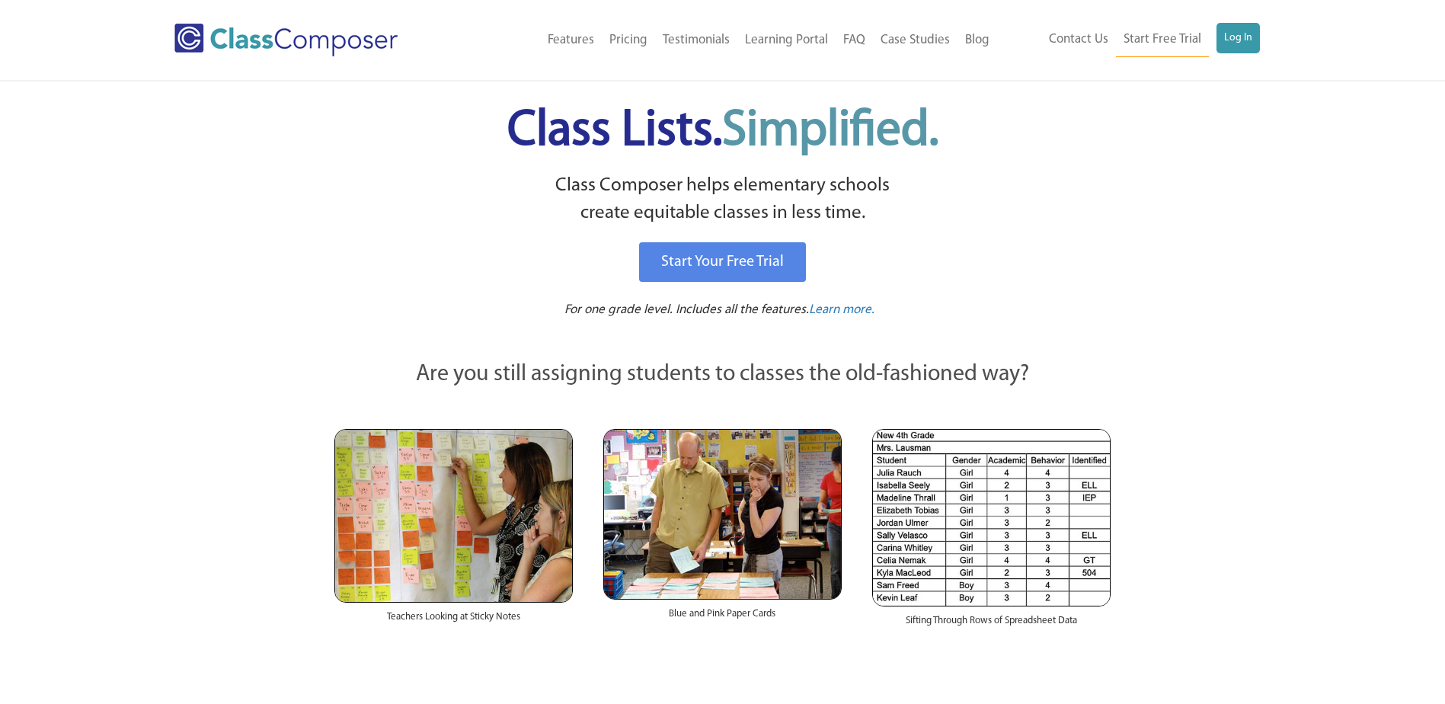
click at [1276, 24] on div "Menu Home Old Features Pricing Testimonials Learning Portal FAQ Case Studies Bl…" at bounding box center [722, 40] width 1445 height 80
click at [1243, 36] on link "Log In" at bounding box center [1237, 38] width 43 height 30
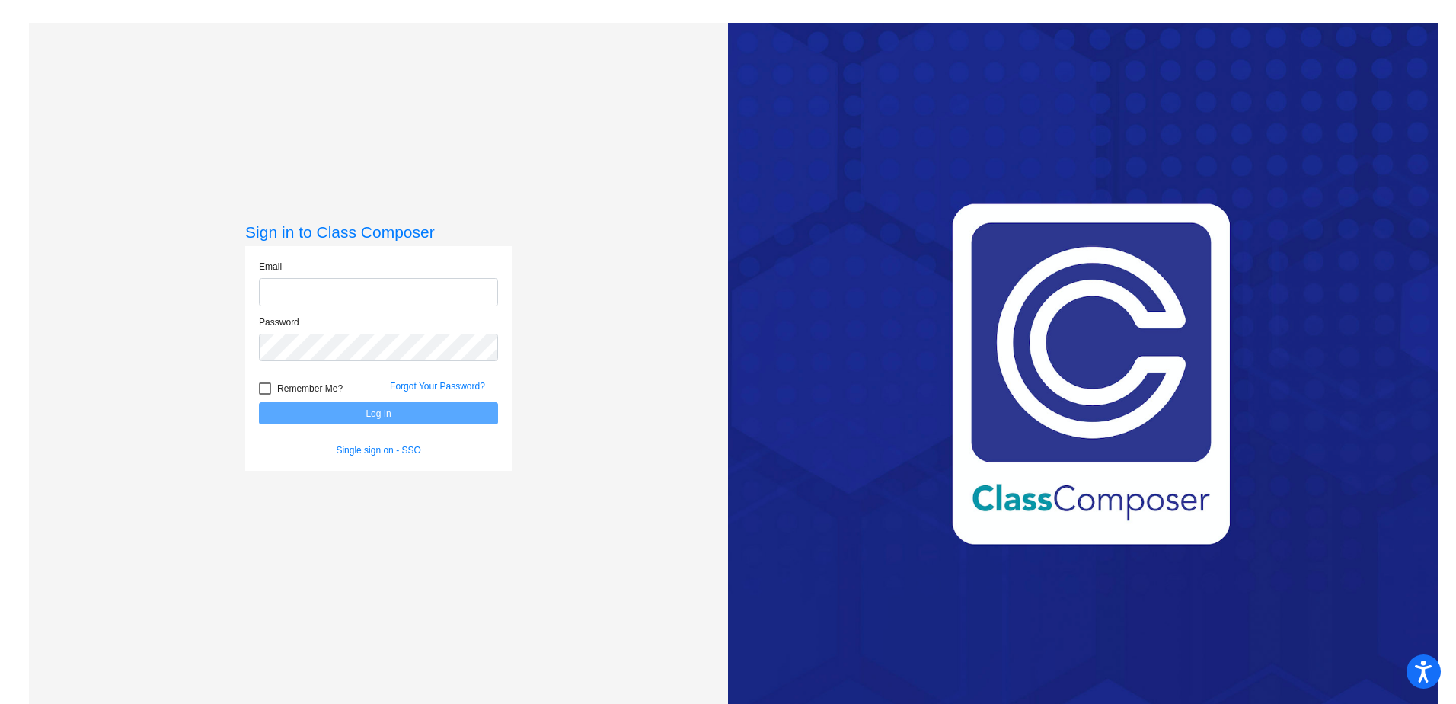
click at [344, 297] on input "email" at bounding box center [378, 292] width 239 height 28
type input "[EMAIL_ADDRESS][DOMAIN_NAME]"
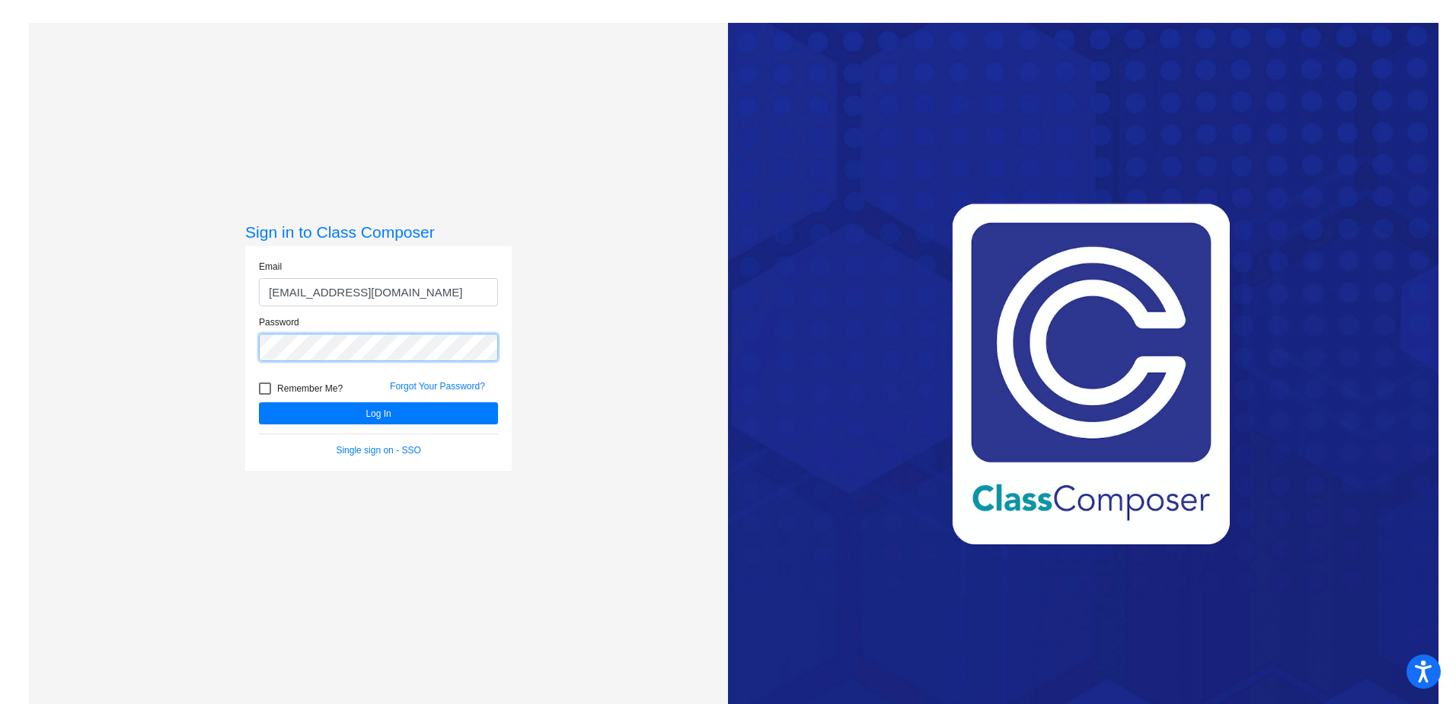
click at [259, 402] on button "Log In" at bounding box center [378, 413] width 239 height 22
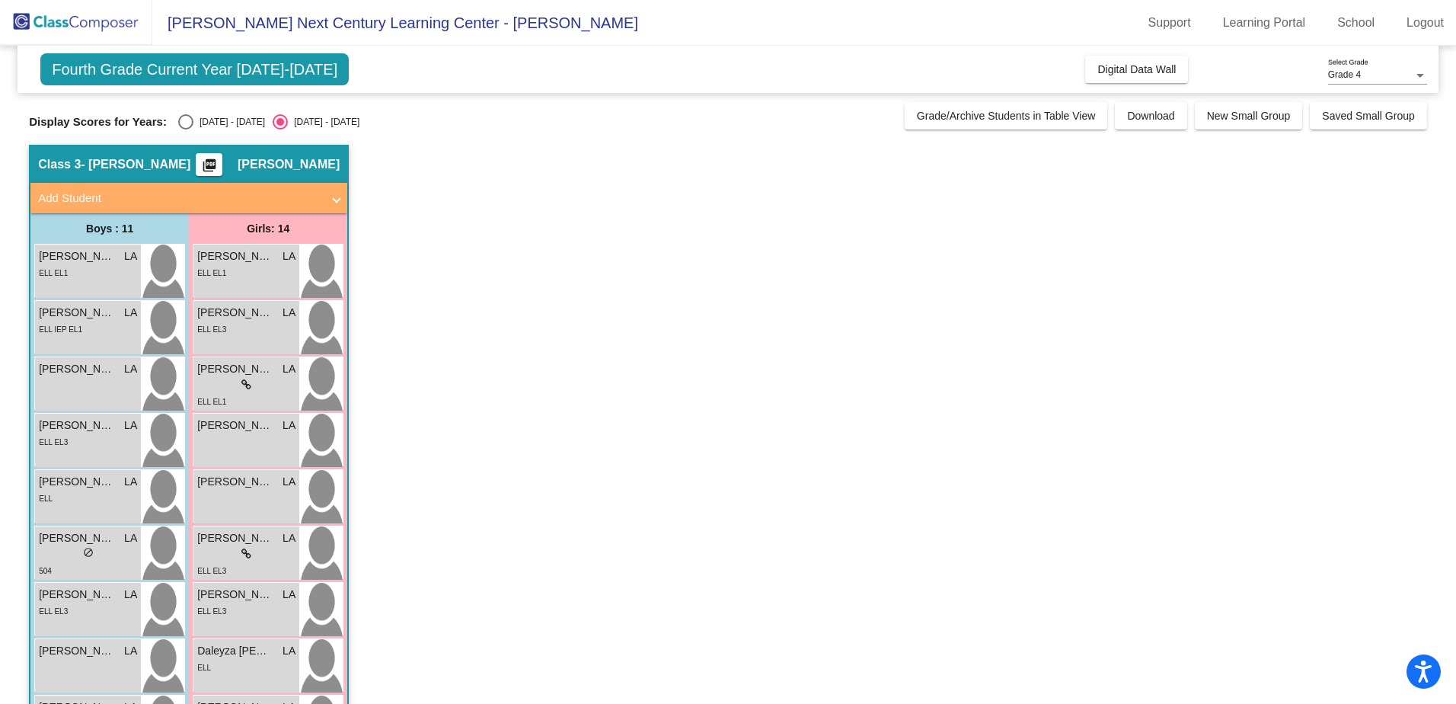
click at [178, 120] on div "Select an option" at bounding box center [185, 121] width 15 height 15
click at [185, 129] on input "[DATE] - [DATE]" at bounding box center [185, 129] width 1 height 1
radio input "true"
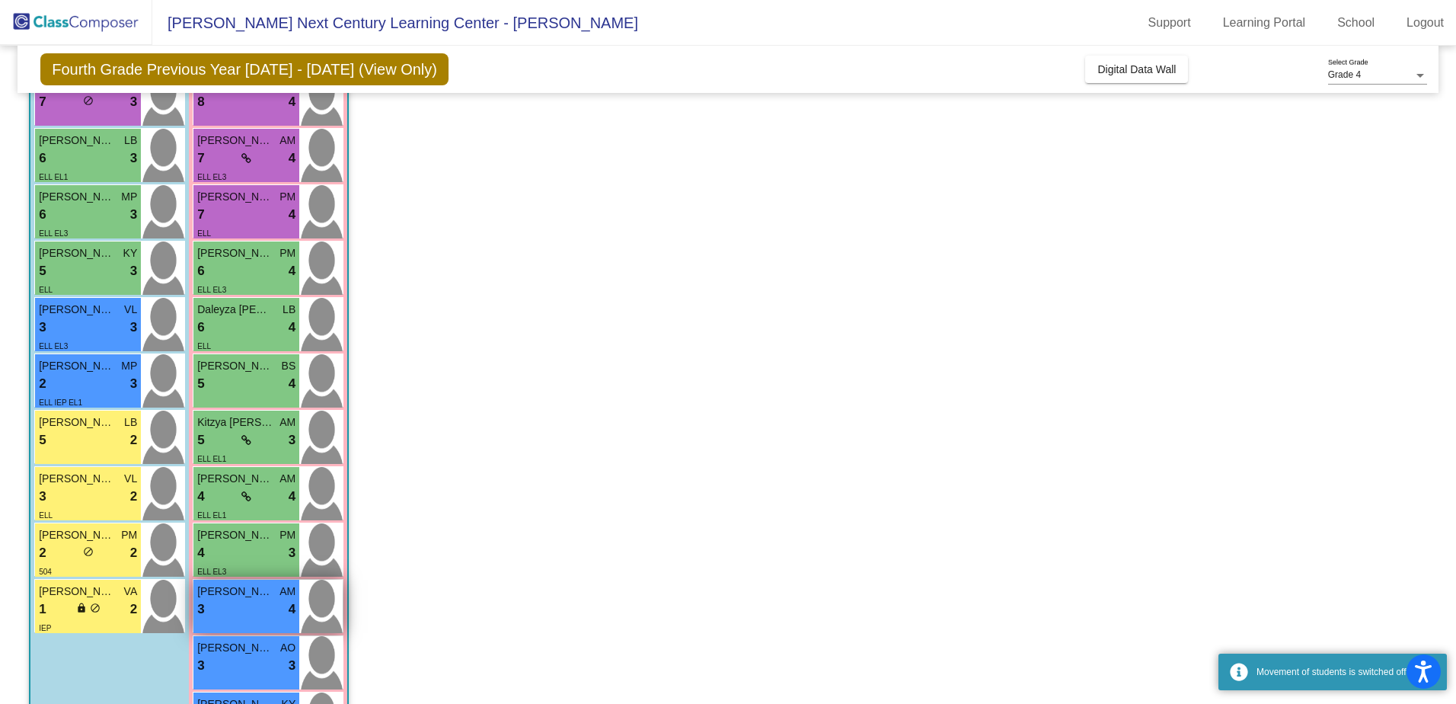
scroll to position [353, 0]
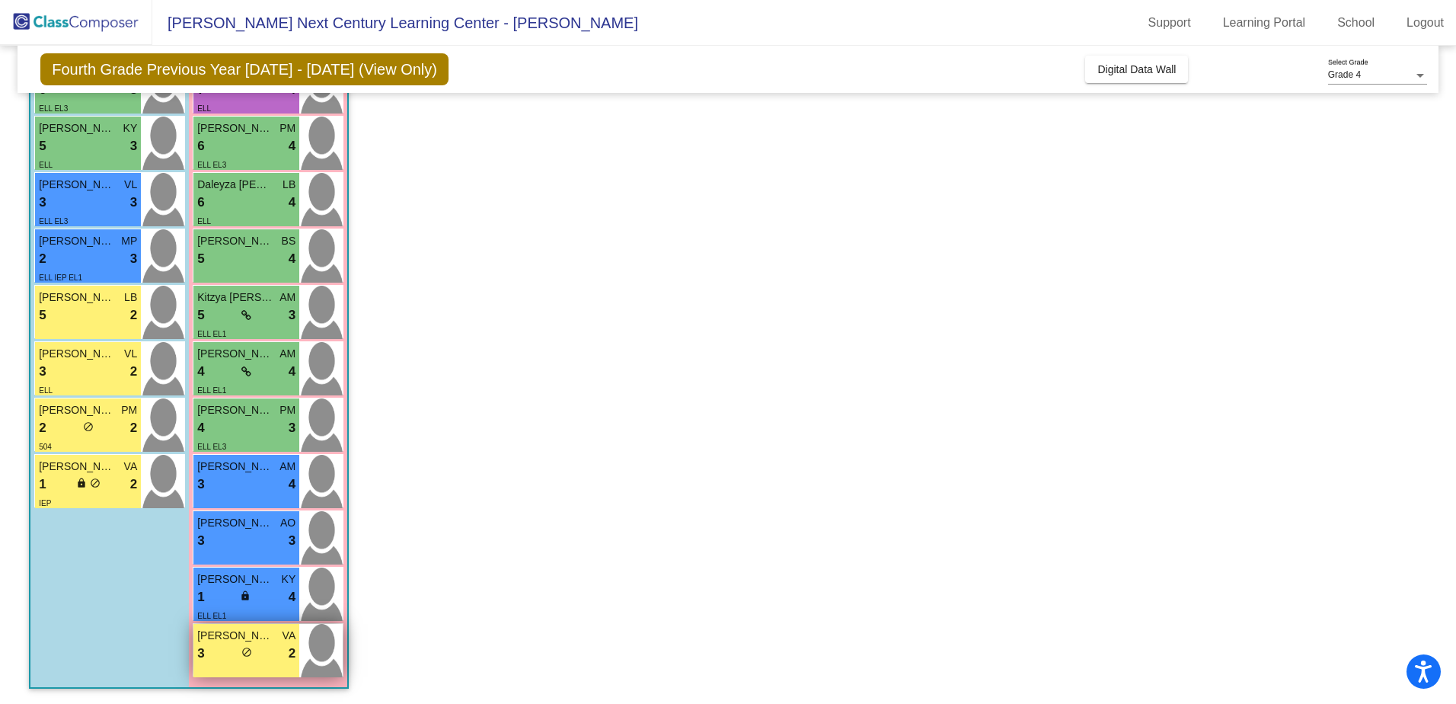
click at [264, 651] on div "3 lock do_not_disturb_alt 2" at bounding box center [246, 654] width 98 height 20
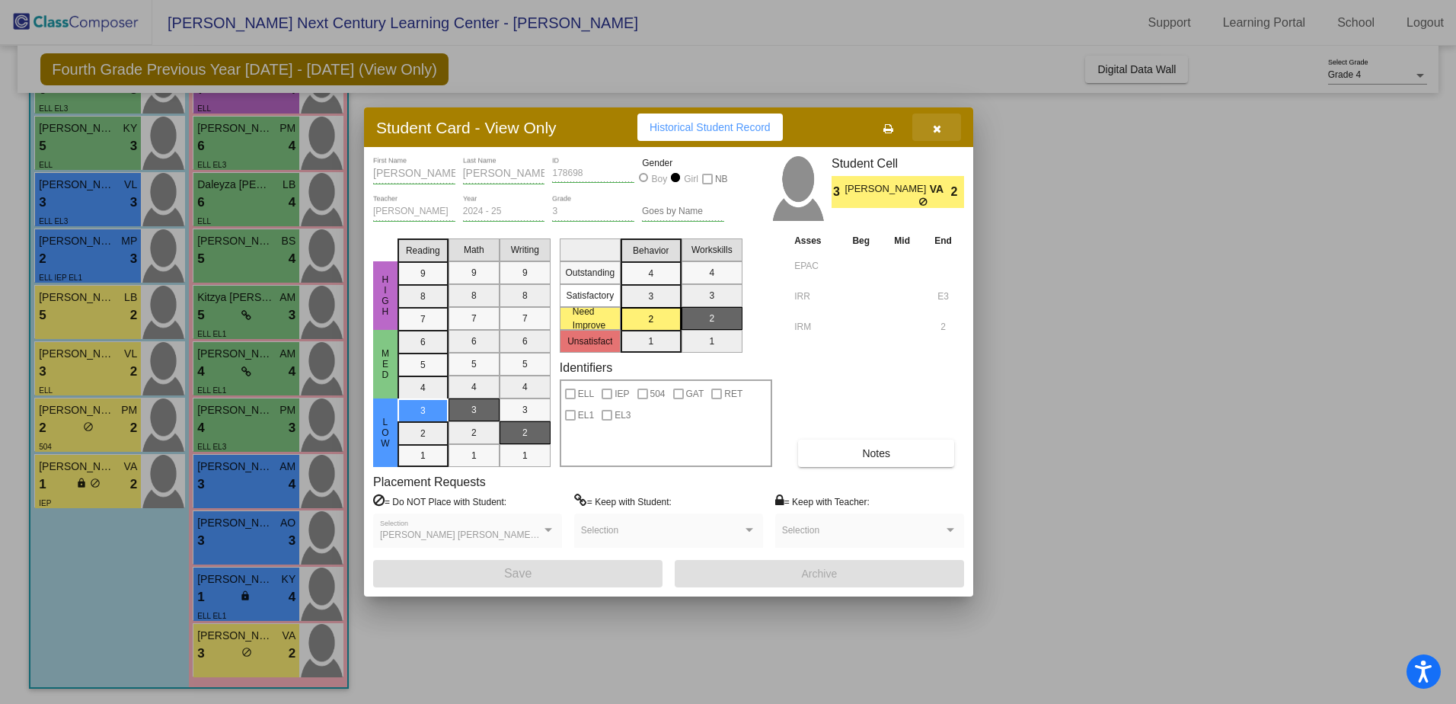
click at [935, 121] on span "button" at bounding box center [937, 127] width 8 height 12
